Goal: Find specific page/section: Find specific page/section

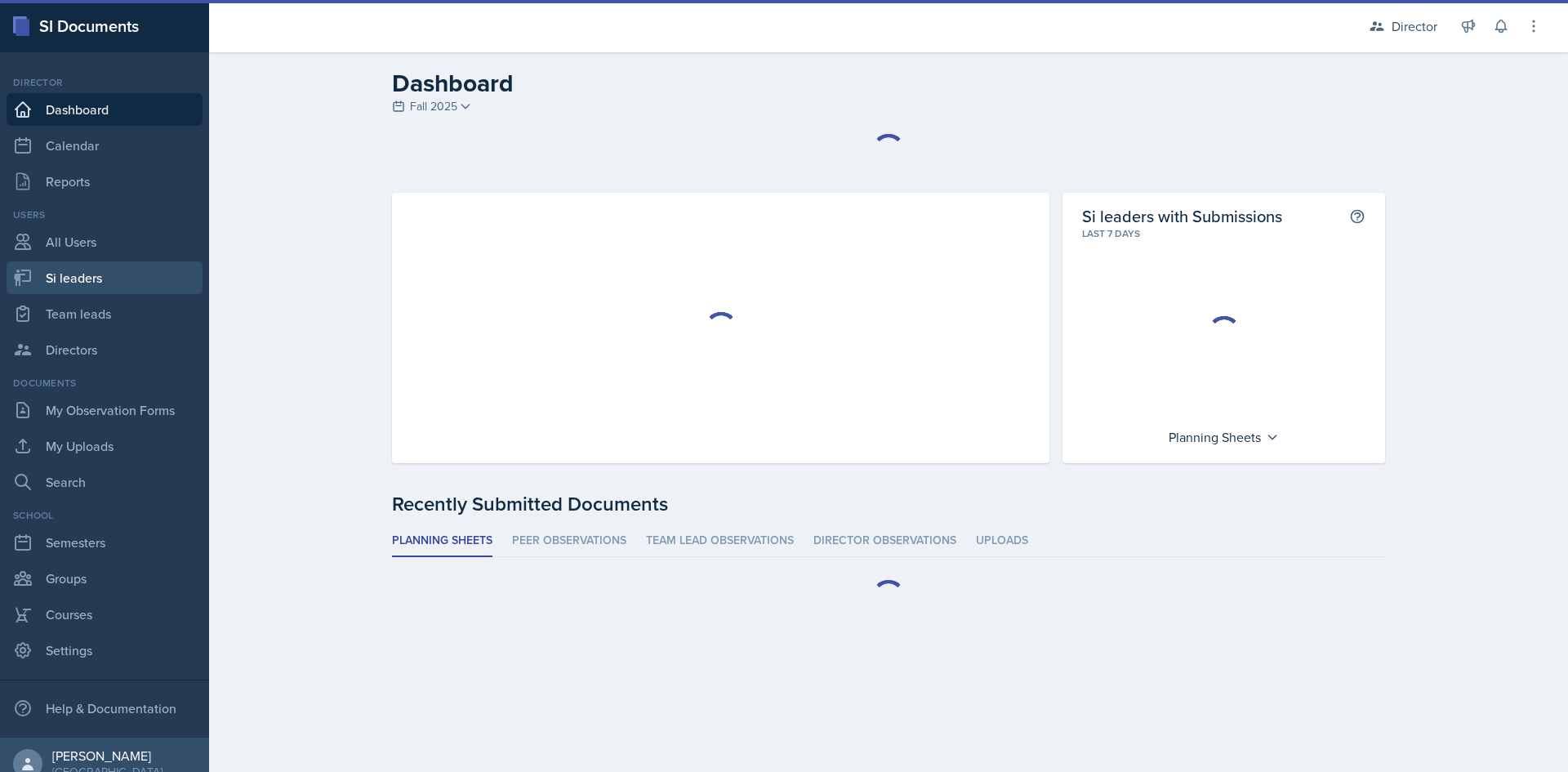
click at [88, 274] on link "Si leaders" at bounding box center [105, 278] width 196 height 33
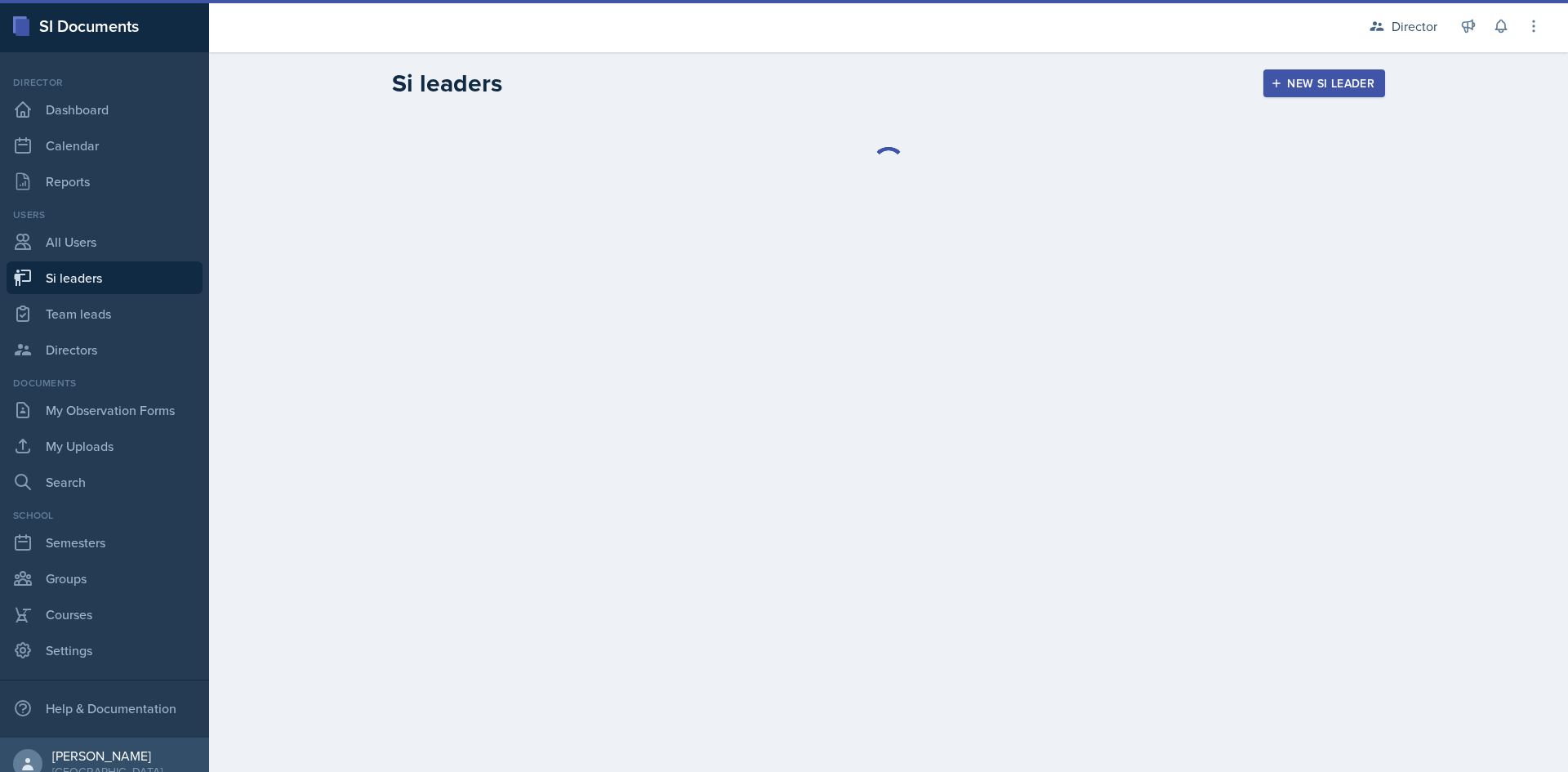
select select "2bed604d-1099-4043-b1bc-2365e8740244"
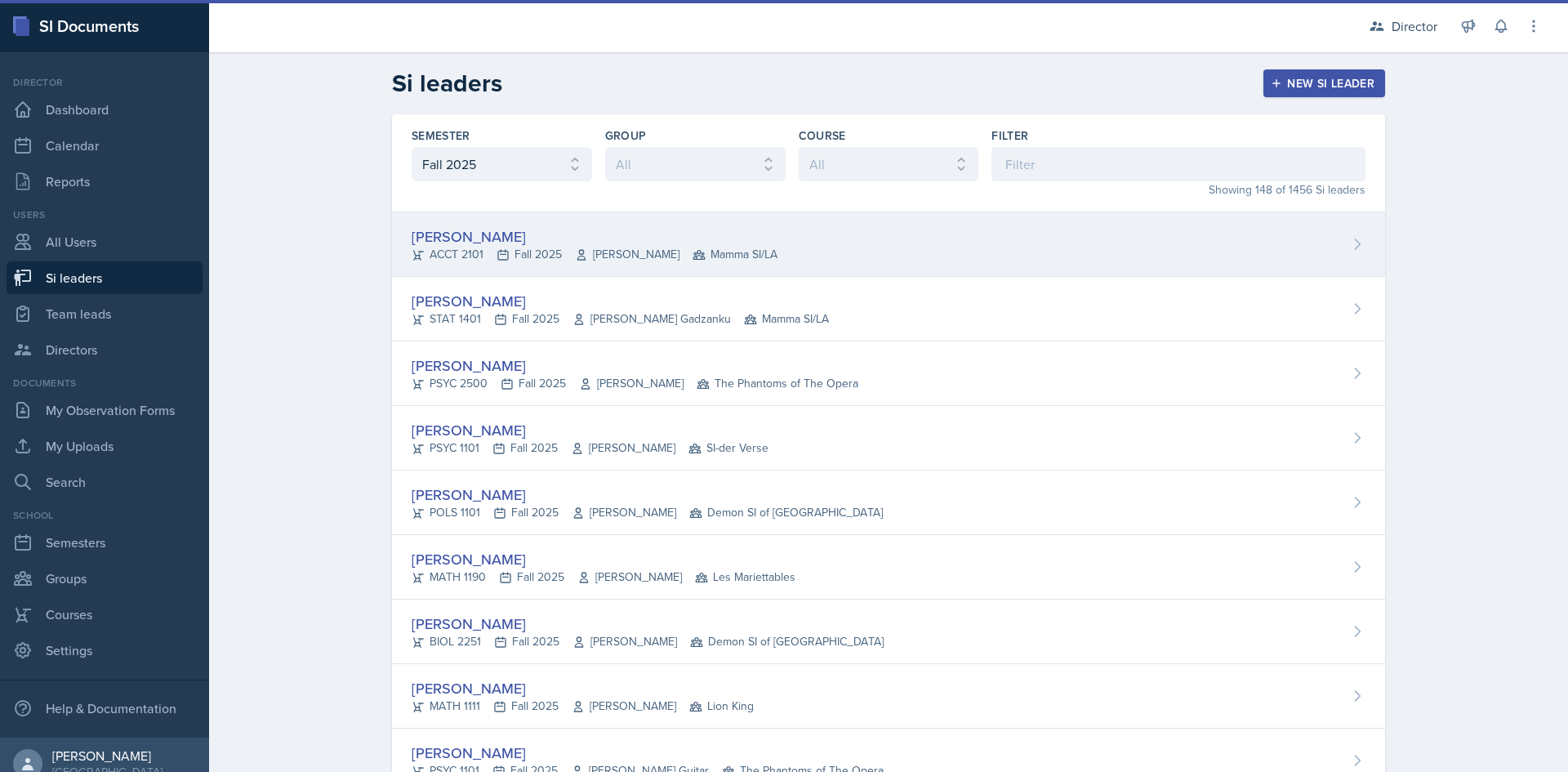
click at [677, 239] on div "[PERSON_NAME]" at bounding box center [594, 237] width 366 height 22
